Goal: Task Accomplishment & Management: Manage account settings

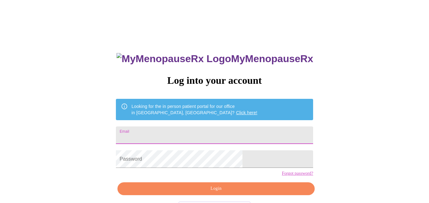
click at [223, 129] on input "Email" at bounding box center [214, 136] width 197 height 18
type input "[EMAIL_ADDRESS][DOMAIN_NAME]"
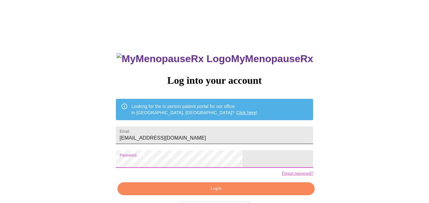
scroll to position [25, 0]
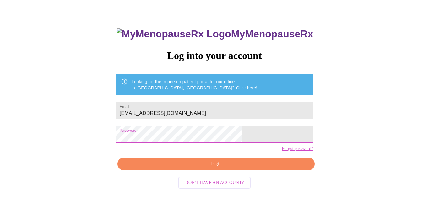
click at [204, 168] on span "Login" at bounding box center [216, 164] width 183 height 8
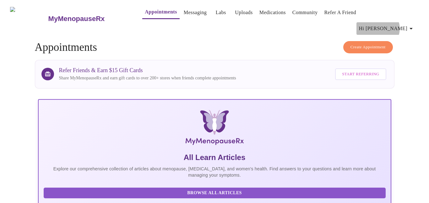
click at [401, 24] on span "Hi [PERSON_NAME]" at bounding box center [387, 28] width 56 height 9
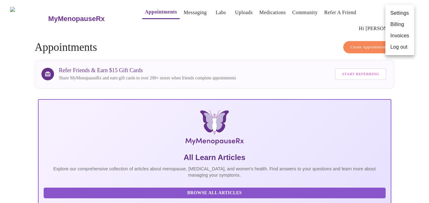
click at [403, 46] on li "Log out" at bounding box center [399, 46] width 29 height 11
